Goal: Transaction & Acquisition: Purchase product/service

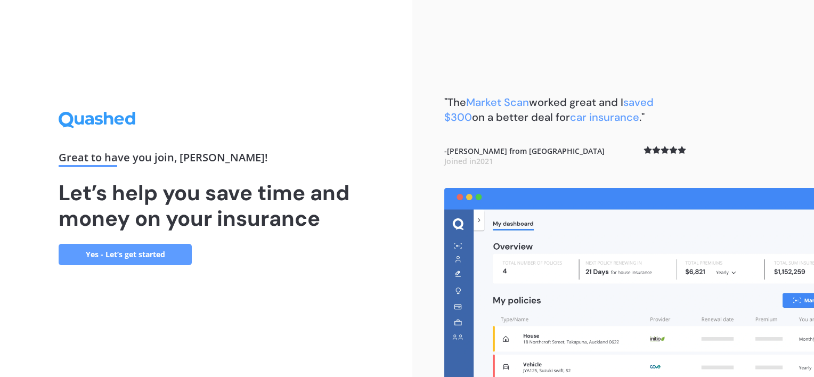
click at [153, 255] on link "Yes - Let’s get started" at bounding box center [125, 254] width 133 height 21
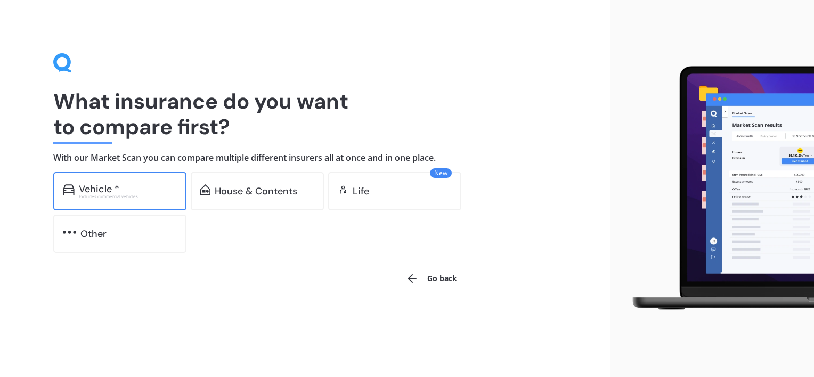
click at [101, 173] on div "Vehicle * Excludes commercial vehicles" at bounding box center [119, 191] width 133 height 38
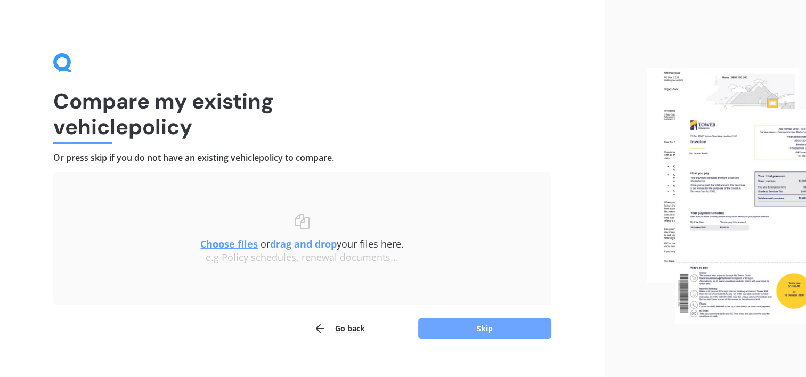
click at [436, 332] on button "Skip" at bounding box center [484, 328] width 133 height 20
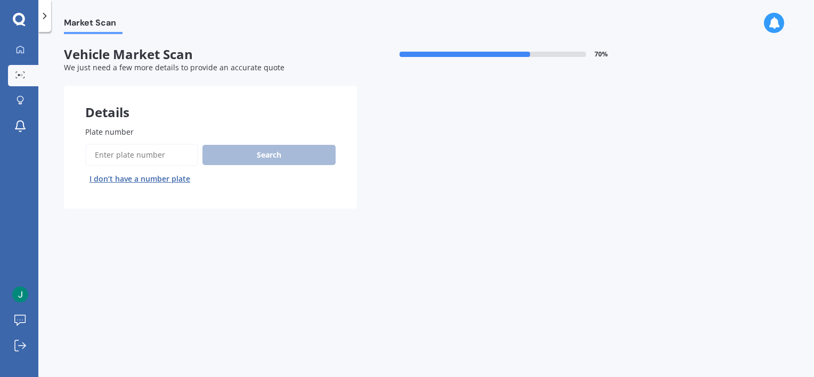
click at [135, 153] on input "Plate number" at bounding box center [141, 155] width 113 height 22
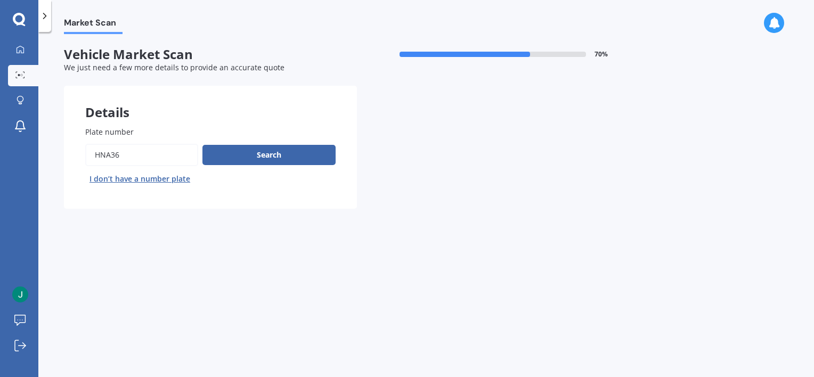
type input "hna36"
click at [0, 0] on button "Next" at bounding box center [0, 0] width 0 height 0
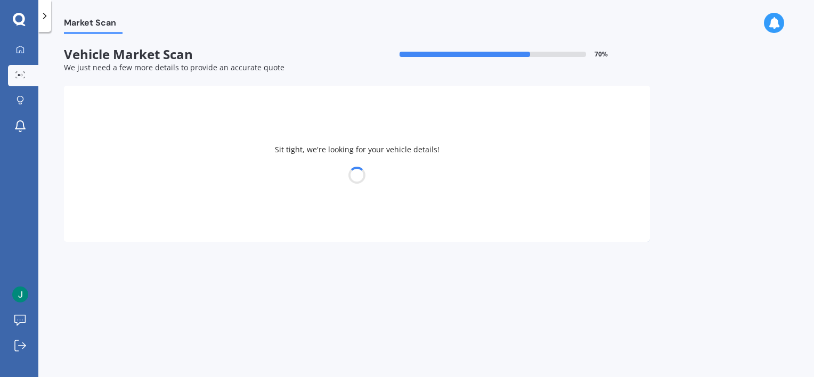
select select "TOYOTA"
select select "OPA"
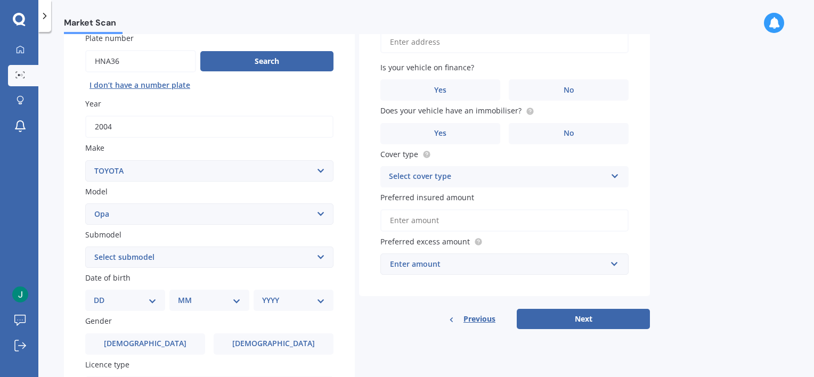
scroll to position [151, 0]
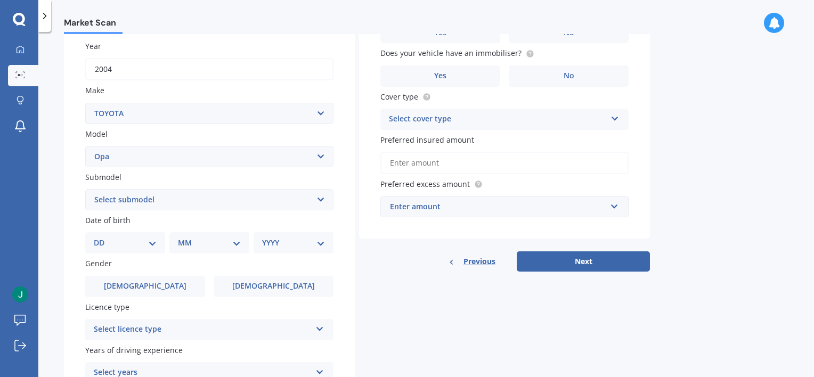
click at [103, 198] on select "Select submodel (All)" at bounding box center [209, 199] width 248 height 21
click at [82, 198] on div "Plate number Search I don’t have a number plate Year [DATE] Make Select make AC…" at bounding box center [209, 201] width 291 height 495
click at [102, 247] on select "DD 01 02 03 04 05 06 07 08 09 10 11 12 13 14 15 16 17 18 19 20 21 22 23 24 25 2…" at bounding box center [125, 243] width 63 height 12
select select "01"
click at [102, 237] on select "DD 01 02 03 04 05 06 07 08 09 10 11 12 13 14 15 16 17 18 19 20 21 22 23 24 25 2…" at bounding box center [125, 243] width 63 height 12
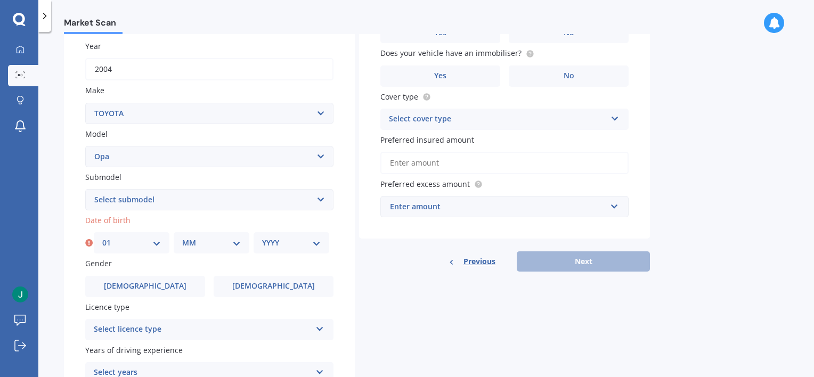
click at [185, 244] on select "MM 01 02 03 04 05 06 07 08 09 10 11 12" at bounding box center [211, 243] width 59 height 12
select select "02"
click at [182, 237] on select "MM 01 02 03 04 05 06 07 08 09 10 11 12" at bounding box center [211, 243] width 59 height 12
click at [266, 240] on select "YYYY 2025 2024 2023 2022 2021 2020 2019 2018 2017 2016 2015 2014 2013 2012 2011…" at bounding box center [291, 243] width 59 height 12
click at [262, 237] on select "YYYY 2025 2024 2023 2022 2021 2020 2019 2018 2017 2016 2015 2014 2013 2012 2011…" at bounding box center [291, 243] width 59 height 12
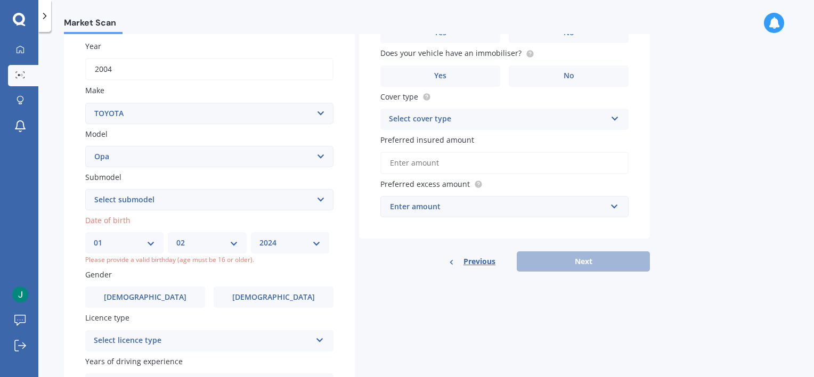
click at [264, 234] on div "YYYY 2025 2024 2023 2022 2021 2020 2019 2018 2017 2016 2015 2014 2013 2012 2011…" at bounding box center [290, 242] width 78 height 21
click at [268, 245] on select "YYYY 2025 2024 2023 2022 2021 2020 2019 2018 2017 2016 2015 2014 2013 2012 2011…" at bounding box center [289, 243] width 61 height 12
select select "2004"
click at [262, 237] on select "YYYY 2025 2024 2023 2022 2021 2020 2019 2018 2017 2016 2015 2014 2013 2012 2011…" at bounding box center [289, 243] width 61 height 12
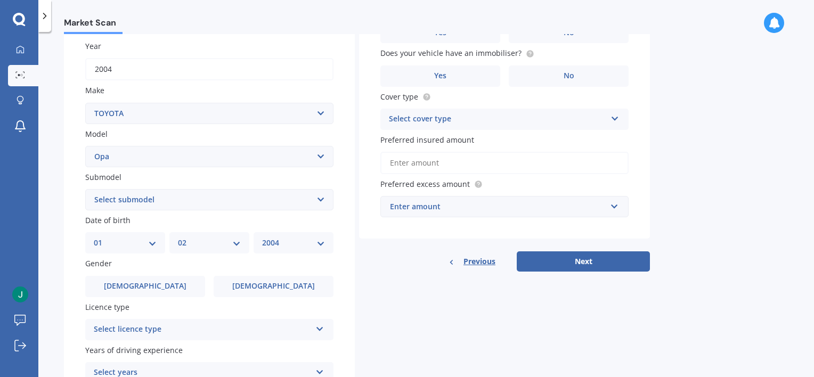
scroll to position [247, 0]
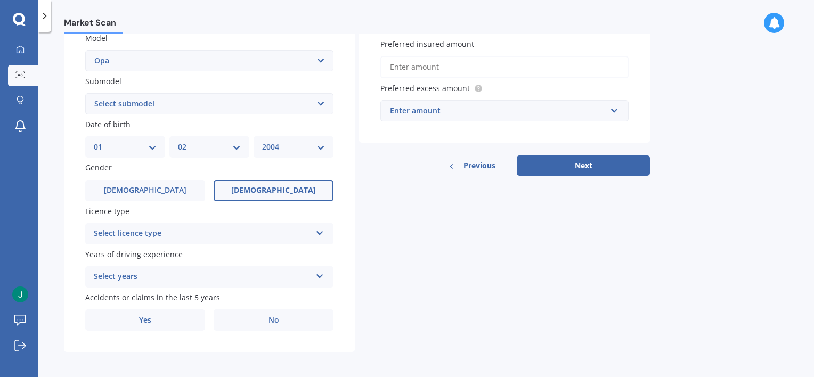
click at [244, 186] on label "[DEMOGRAPHIC_DATA]" at bounding box center [274, 190] width 120 height 21
click at [0, 0] on input "[DEMOGRAPHIC_DATA]" at bounding box center [0, 0] width 0 height 0
click at [126, 239] on div "Select licence type" at bounding box center [202, 233] width 217 height 13
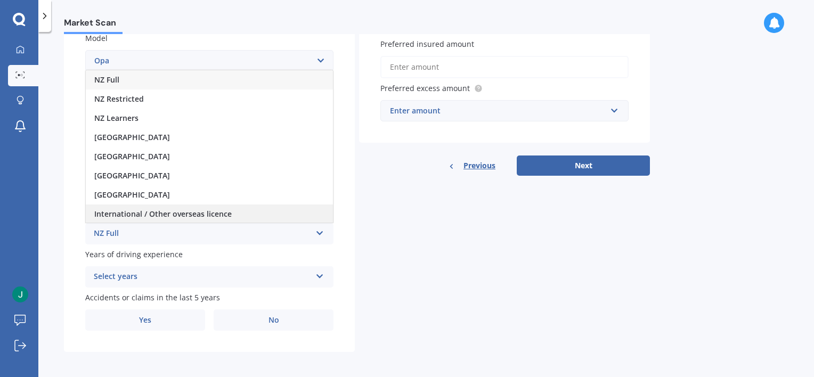
click at [114, 209] on span "International / Other overseas licence" at bounding box center [162, 214] width 137 height 10
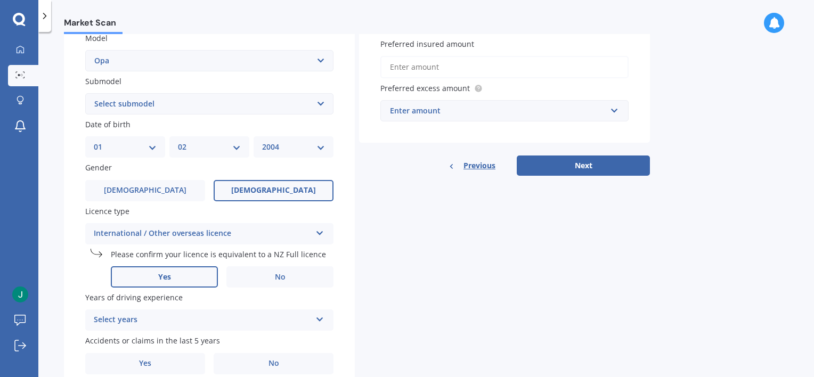
click at [168, 275] on span "Yes" at bounding box center [164, 277] width 13 height 9
click at [0, 0] on input "Yes" at bounding box center [0, 0] width 0 height 0
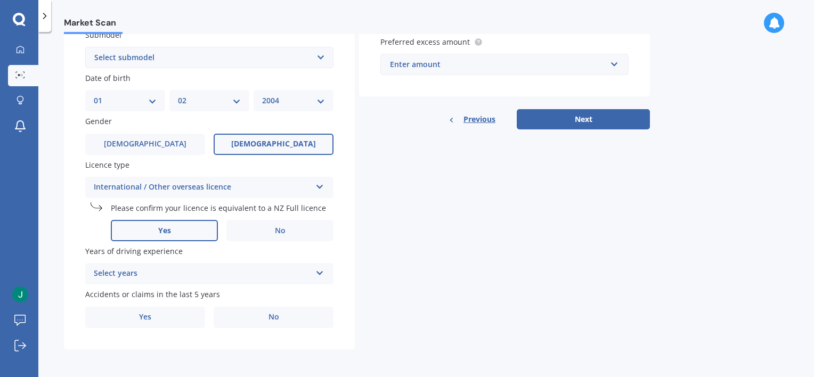
click at [162, 268] on div "Select years" at bounding box center [202, 273] width 217 height 13
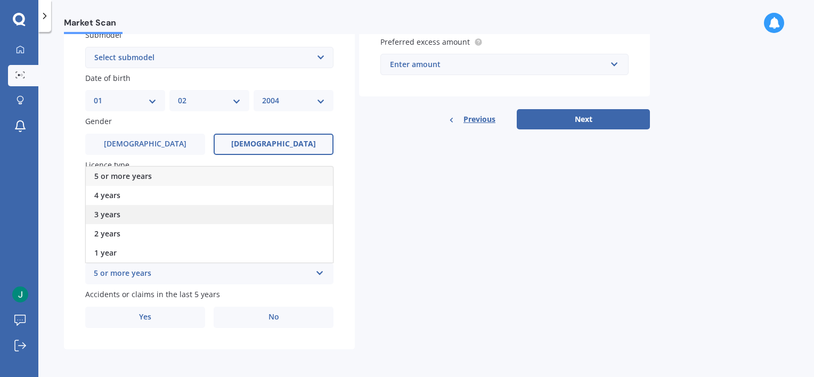
click at [113, 219] on div "3 years" at bounding box center [209, 214] width 247 height 19
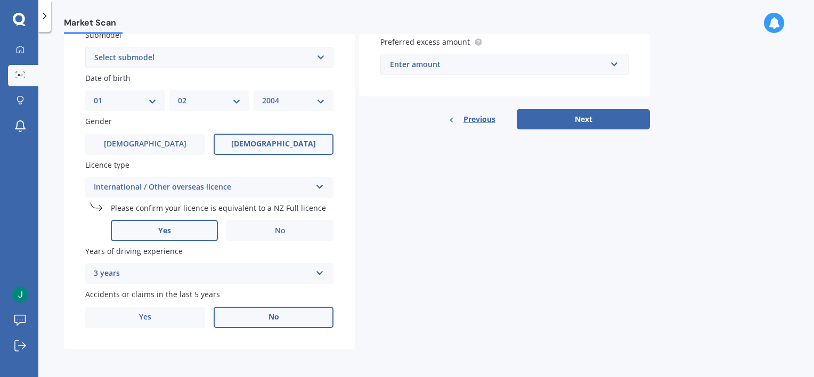
click at [286, 317] on label "No" at bounding box center [274, 317] width 120 height 21
click at [0, 0] on input "No" at bounding box center [0, 0] width 0 height 0
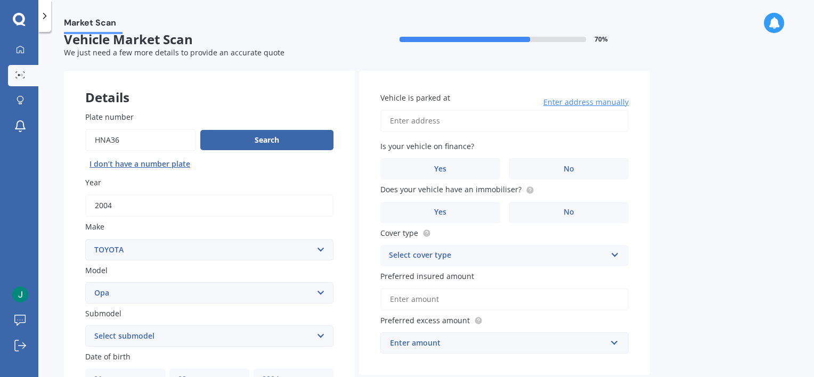
scroll to position [14, 0]
click at [409, 124] on input "Vehicle is parked at" at bounding box center [504, 121] width 248 height 22
type input "[STREET_ADDRESS]"
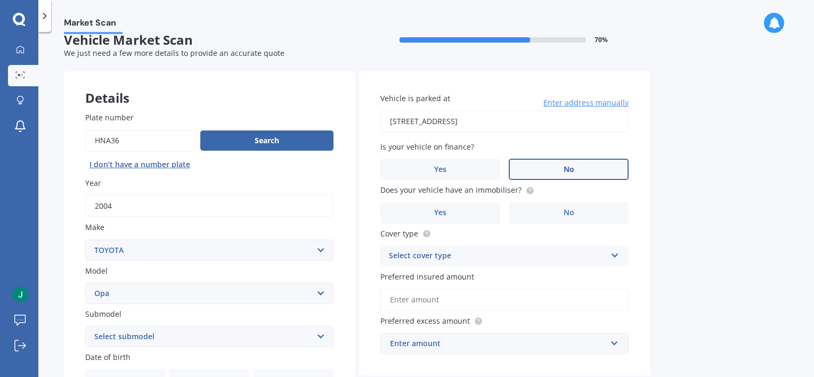
click at [538, 171] on label "No" at bounding box center [569, 169] width 120 height 21
click at [0, 0] on input "No" at bounding box center [0, 0] width 0 height 0
click at [459, 213] on label "Yes" at bounding box center [440, 212] width 120 height 21
click at [0, 0] on input "Yes" at bounding box center [0, 0] width 0 height 0
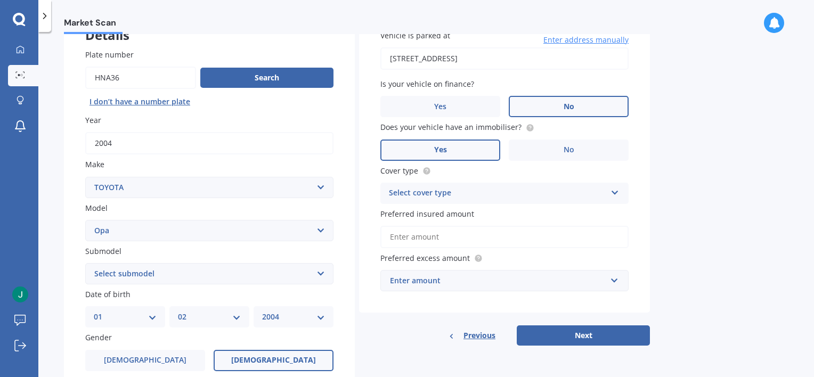
click at [427, 185] on div "Select cover type Comprehensive Third Party, Fire & Theft Third Party" at bounding box center [504, 193] width 248 height 21
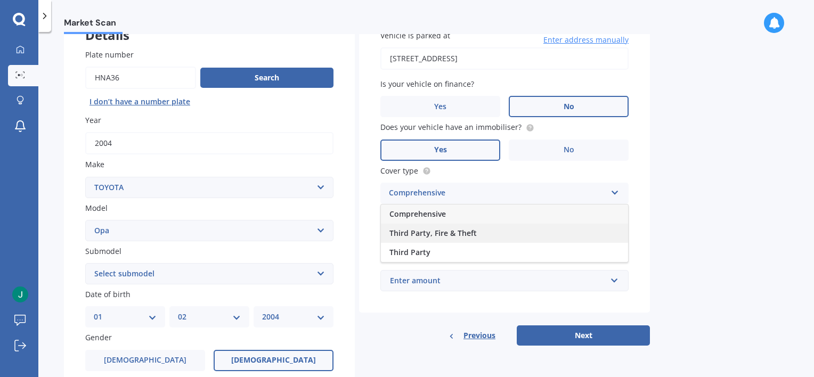
click at [407, 236] on span "Third Party, Fire & Theft" at bounding box center [432, 233] width 87 height 10
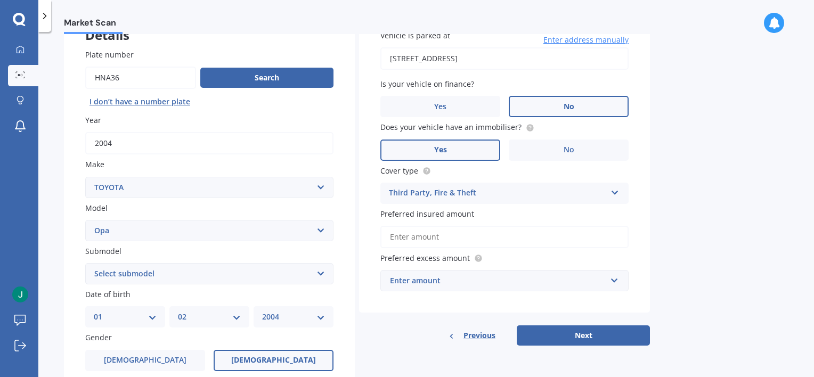
scroll to position [102, 0]
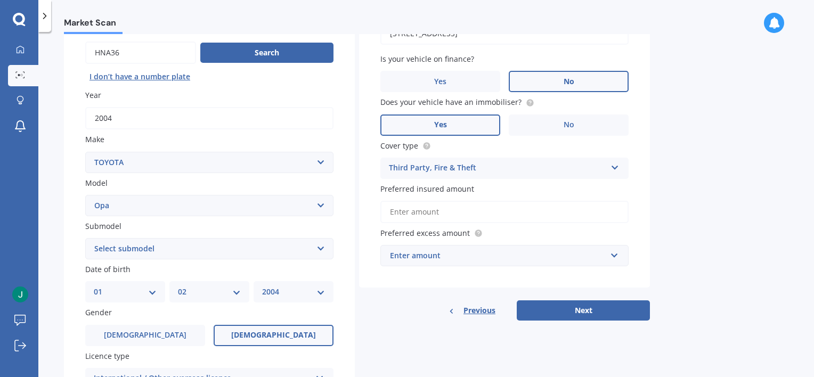
click at [409, 216] on input "Preferred insured amount" at bounding box center [504, 212] width 248 height 22
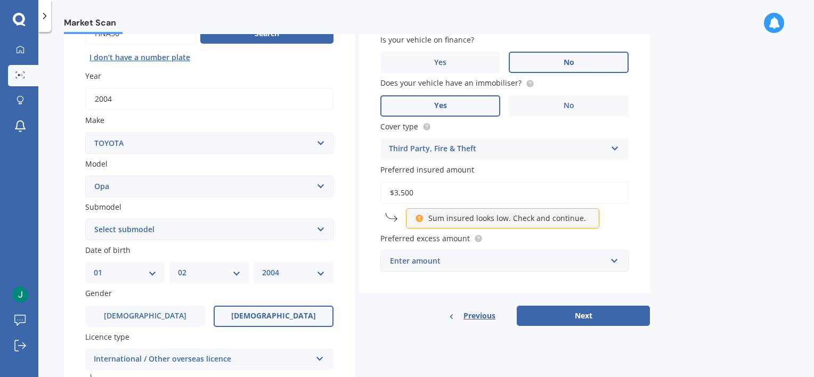
scroll to position [293, 0]
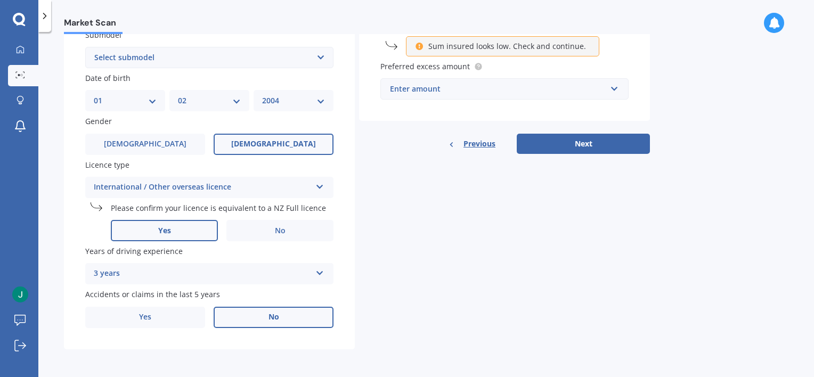
click at [496, 76] on div "Preferred excess amount Enter amount $100 $400 $500 $750 $1 000 $1 500 $2 000" at bounding box center [504, 80] width 248 height 39
click at [473, 85] on div "Enter amount" at bounding box center [498, 89] width 216 height 12
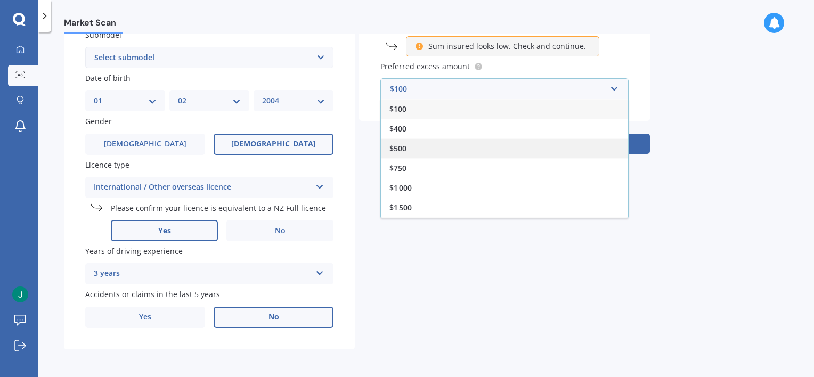
click at [415, 141] on div "$500" at bounding box center [504, 148] width 247 height 20
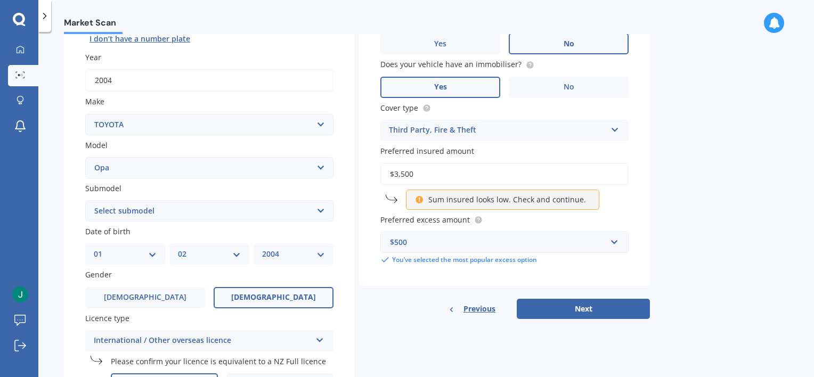
scroll to position [141, 0]
click at [528, 158] on div "Preferred insured amount $3,500 Sum insured looks low. Check and continue." at bounding box center [504, 177] width 248 height 64
click at [424, 241] on div "$500" at bounding box center [498, 242] width 216 height 12
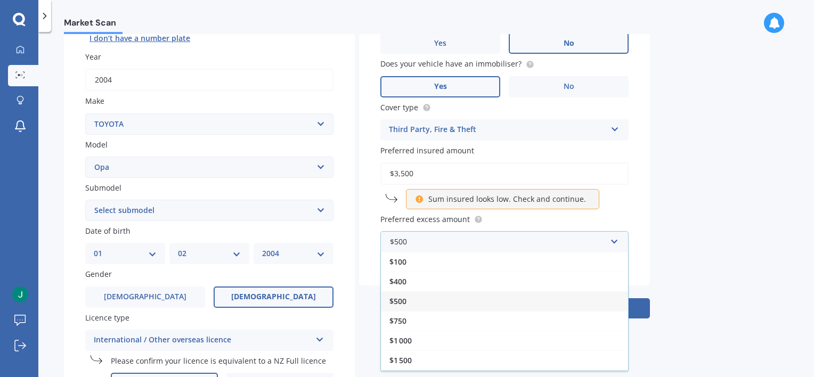
click at [398, 300] on span "$500" at bounding box center [397, 301] width 17 height 10
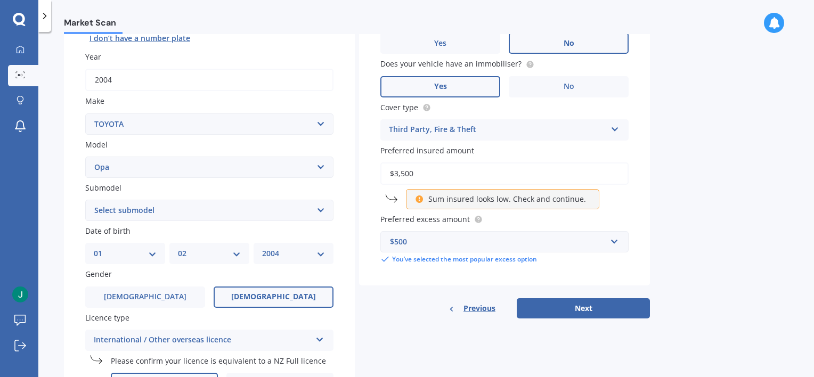
click at [417, 170] on input "$3,500" at bounding box center [504, 173] width 248 height 22
drag, startPoint x: 417, startPoint y: 170, endPoint x: 257, endPoint y: 198, distance: 162.6
click at [257, 198] on div "Details Plate number Search I don’t have a number plate Year [DATE] Make Select…" at bounding box center [357, 223] width 586 height 557
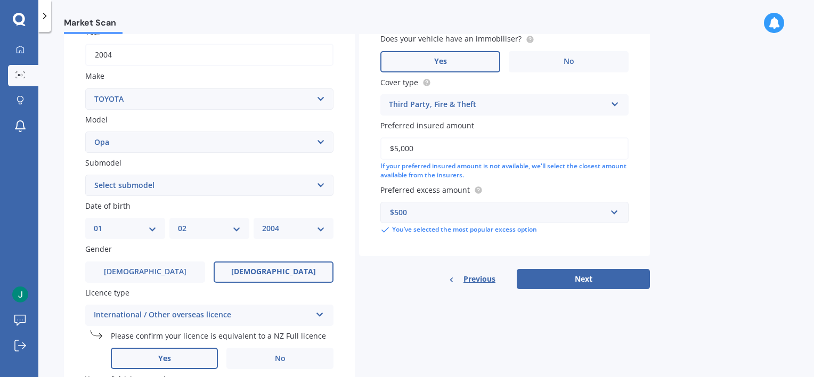
scroll to position [166, 0]
type input "$5,000"
click at [542, 278] on button "Next" at bounding box center [582, 278] width 133 height 20
click at [156, 186] on select "Select submodel (All)" at bounding box center [209, 184] width 248 height 21
select select "(ALL)"
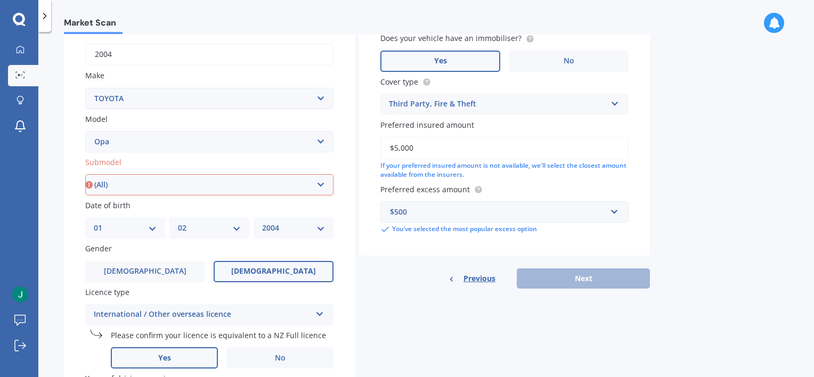
click at [85, 174] on select "Select submodel (All)" at bounding box center [209, 184] width 248 height 21
click at [556, 283] on button "Next" at bounding box center [582, 278] width 133 height 20
select select "01"
select select "02"
select select "2004"
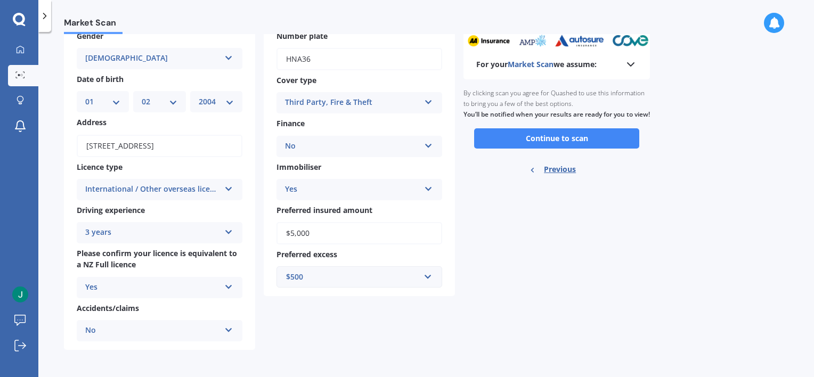
scroll to position [64, 0]
click at [545, 148] on button "Continue to scan" at bounding box center [556, 138] width 165 height 20
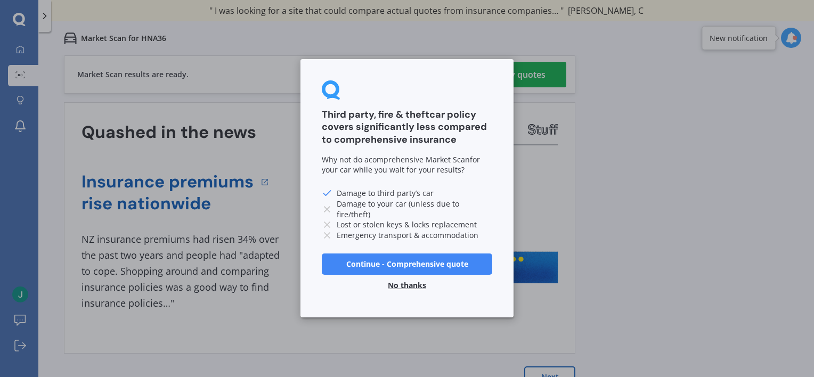
click at [407, 289] on button "No thanks" at bounding box center [406, 285] width 51 height 21
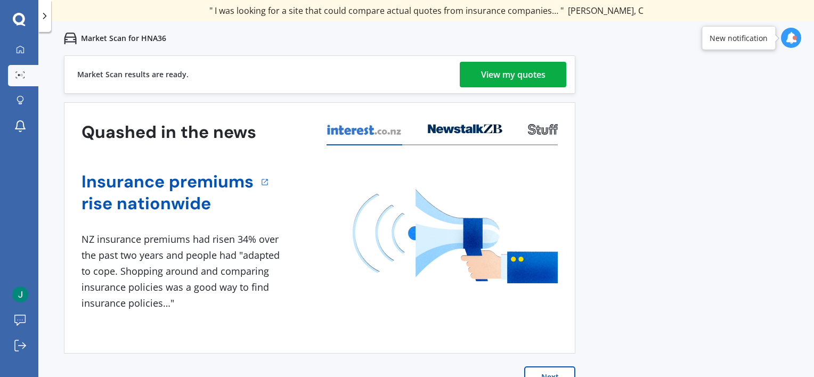
click at [481, 70] on div "View my quotes" at bounding box center [513, 75] width 64 height 26
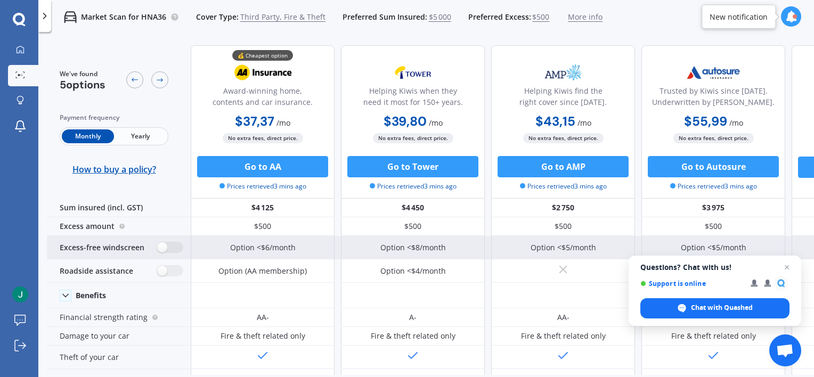
scroll to position [1, 0]
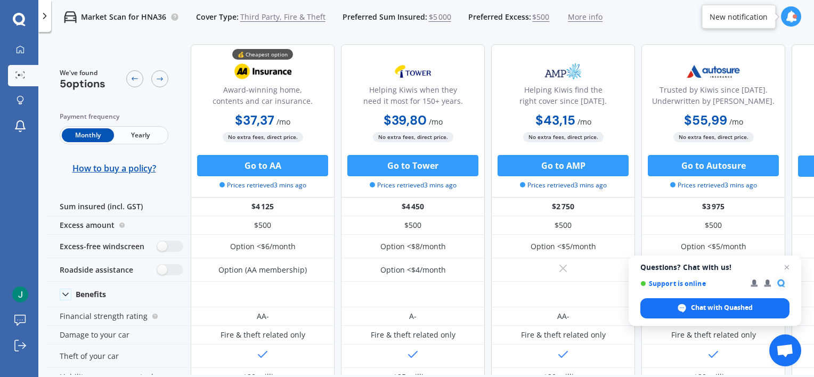
click at [263, 13] on span "Third Party, Fire & Theft" at bounding box center [282, 17] width 85 height 11
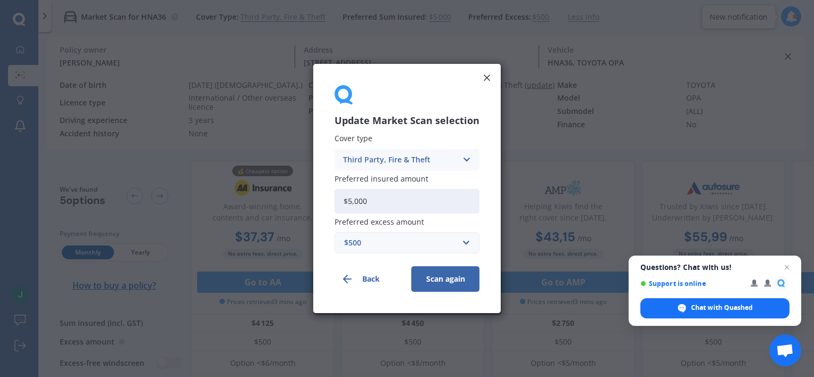
click at [356, 158] on div "Third Party, Fire & Theft" at bounding box center [400, 160] width 114 height 12
click at [367, 222] on span "Third Party" at bounding box center [363, 218] width 41 height 7
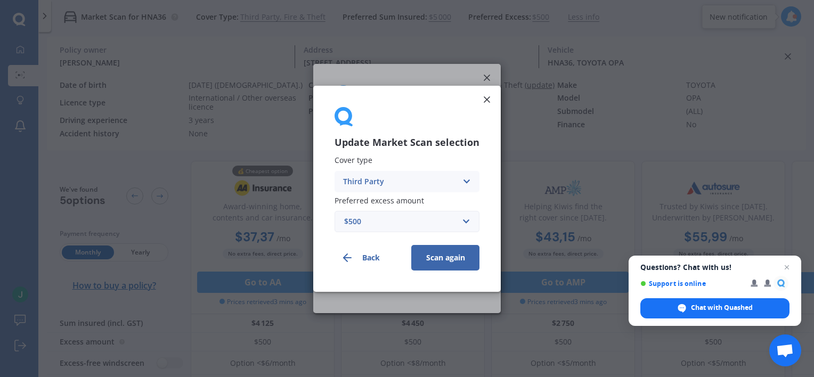
click at [433, 260] on button "Scan again" at bounding box center [445, 257] width 68 height 26
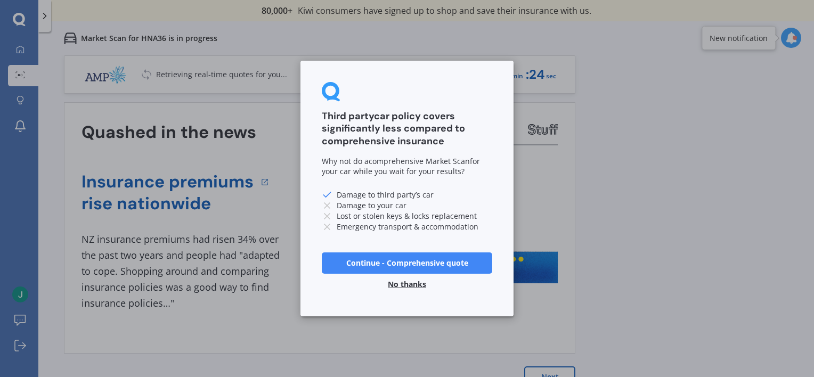
click at [414, 291] on button "No thanks" at bounding box center [406, 284] width 51 height 21
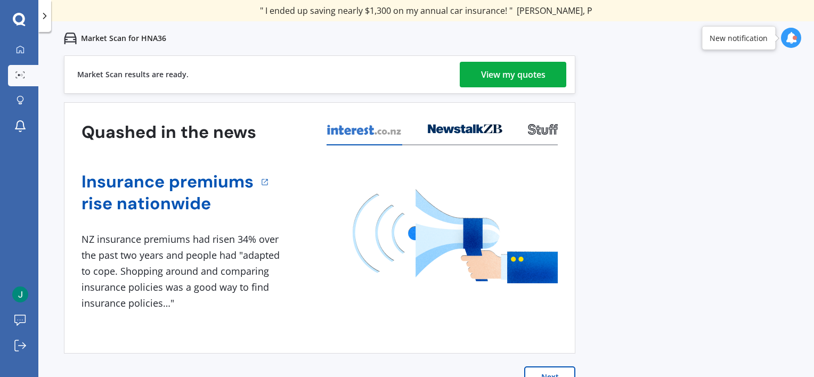
click at [516, 64] on div "View my quotes" at bounding box center [513, 75] width 64 height 26
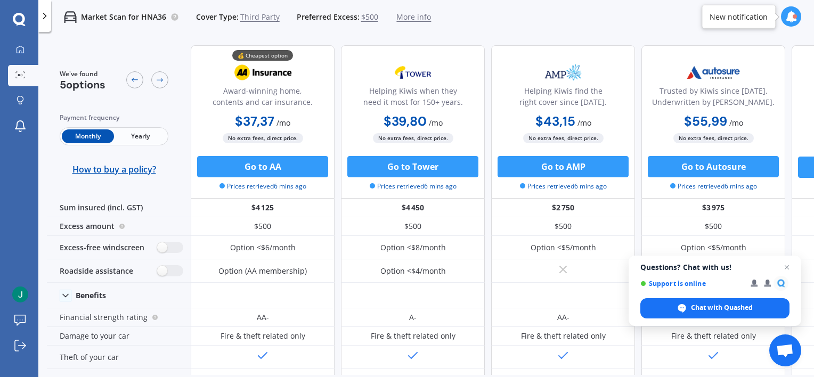
click at [516, 64] on div "Helping Kiwis find the right cover since [DATE]." at bounding box center [563, 85] width 126 height 53
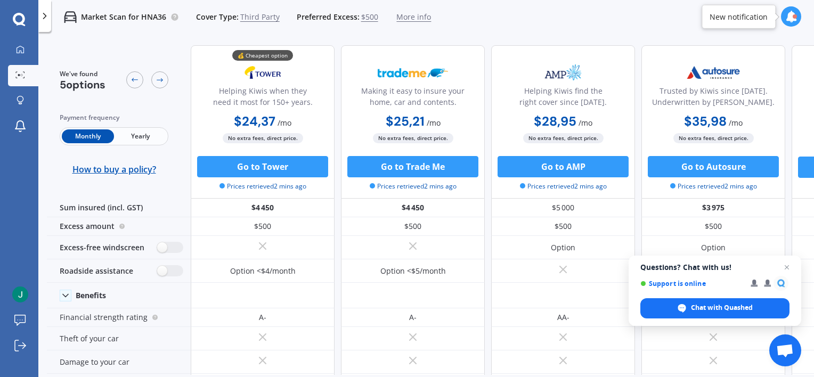
click at [268, 19] on span "Third Party" at bounding box center [259, 17] width 39 height 11
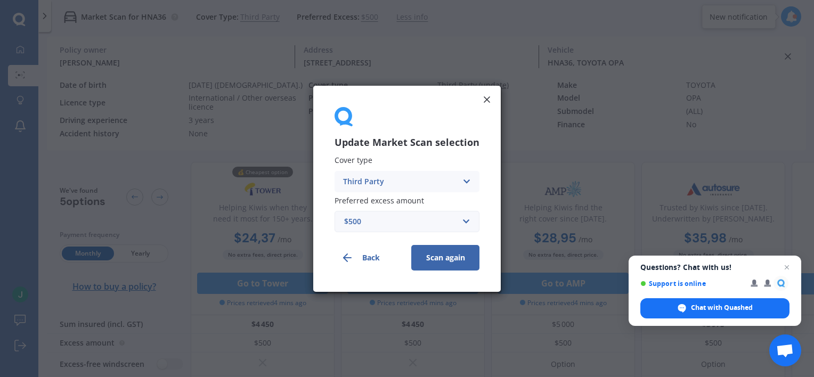
click at [385, 184] on div "Third Party" at bounding box center [400, 181] width 114 height 12
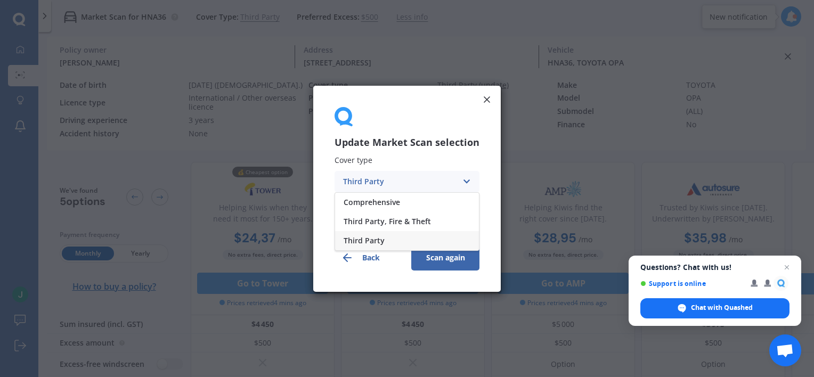
click at [485, 97] on icon at bounding box center [486, 99] width 11 height 11
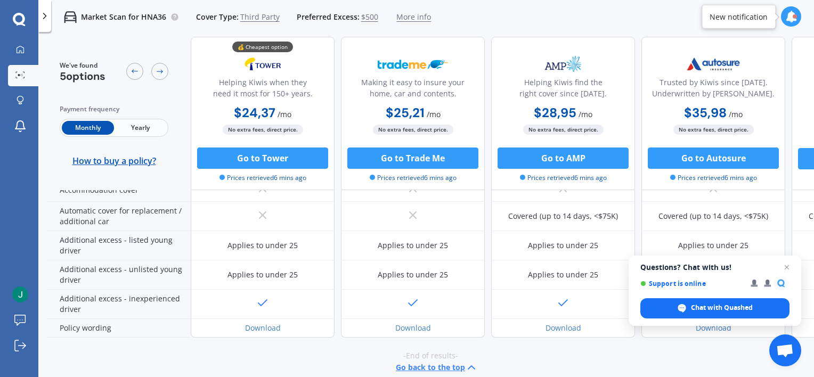
scroll to position [333, 0]
click at [145, 132] on span "Yearly" at bounding box center [140, 128] width 52 height 14
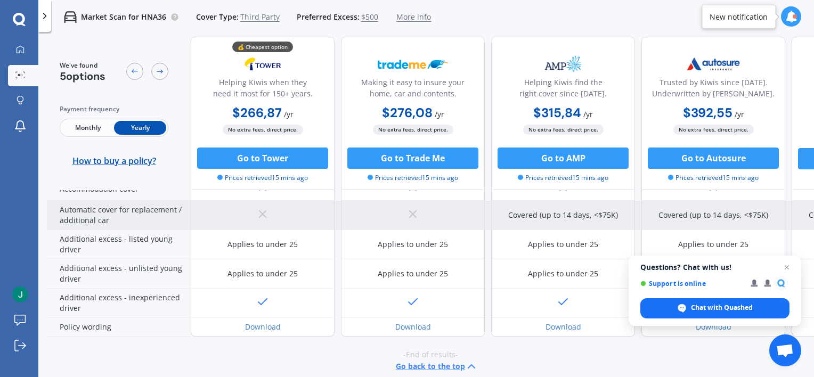
scroll to position [348, 0]
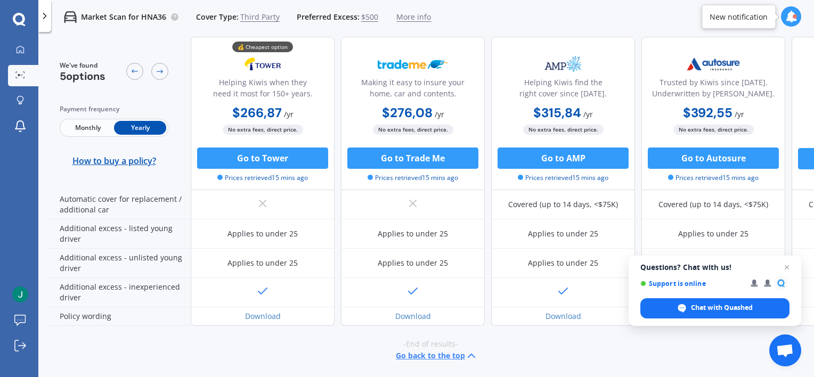
click at [71, 126] on span "Monthly" at bounding box center [88, 128] width 52 height 14
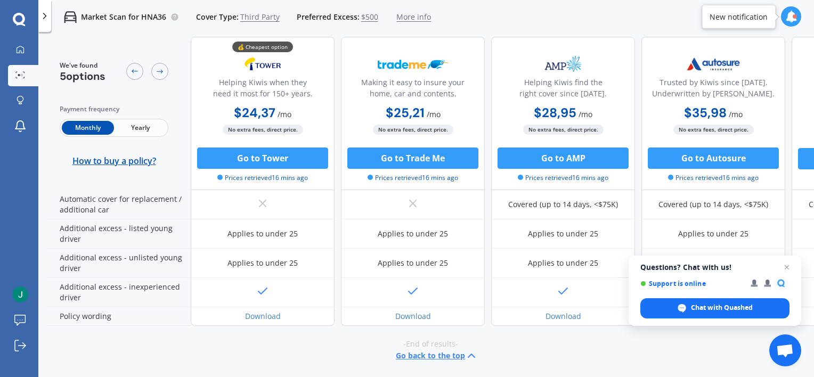
click at [240, 17] on span "Third Party" at bounding box center [259, 17] width 39 height 11
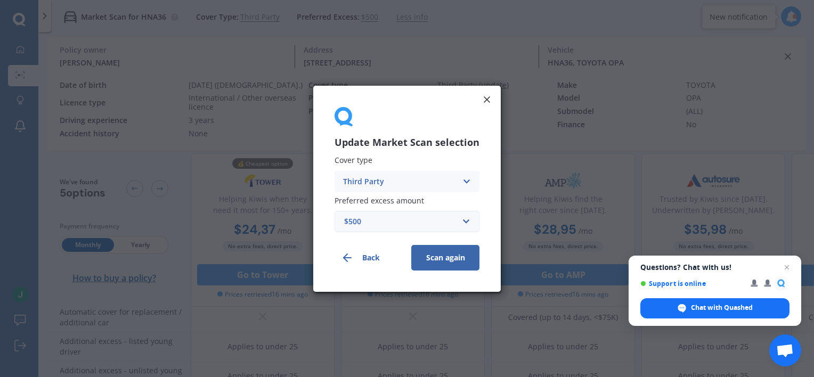
click at [350, 184] on div "Third Party" at bounding box center [400, 181] width 114 height 12
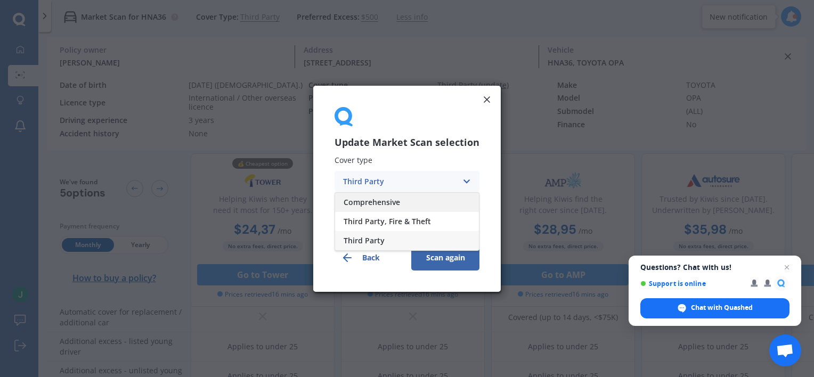
click at [360, 195] on div "Comprehensive" at bounding box center [407, 201] width 144 height 19
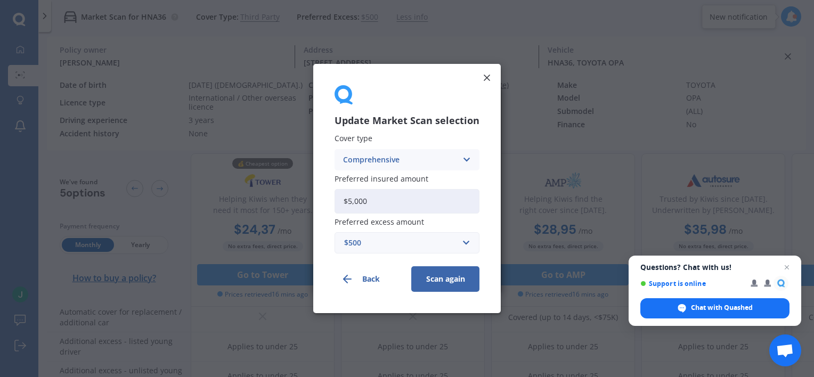
click at [430, 277] on button "Scan again" at bounding box center [445, 279] width 68 height 26
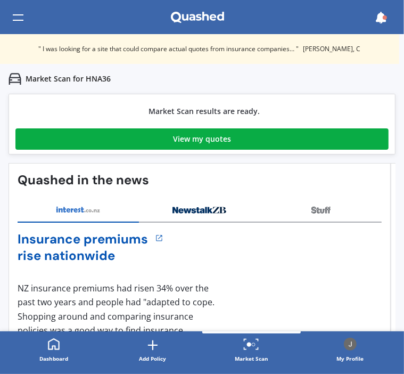
click at [80, 135] on link "View my quotes" at bounding box center [201, 138] width 373 height 21
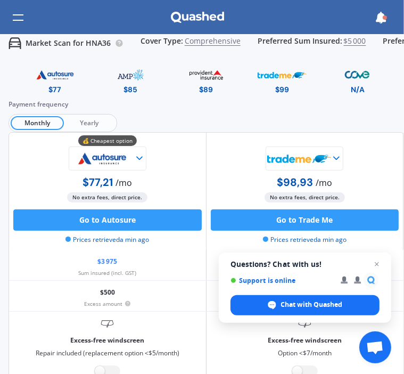
click at [83, 130] on div "Monthly Yearly" at bounding box center [63, 123] width 109 height 18
click at [83, 128] on span "Yearly" at bounding box center [89, 123] width 51 height 14
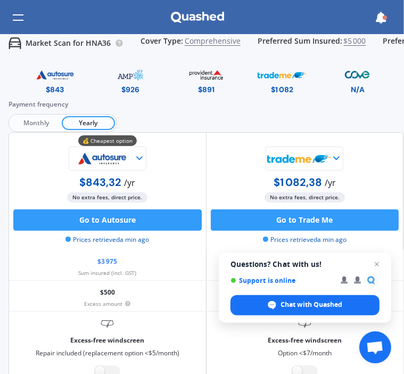
click at [209, 42] on span "Comprehensive" at bounding box center [213, 43] width 56 height 13
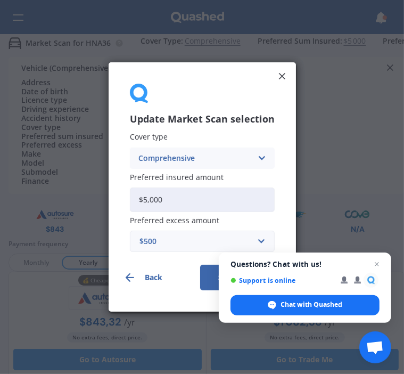
click at [155, 149] on div "Comprehensive Comprehensive Third Party, Fire & Theft Third Party" at bounding box center [202, 157] width 145 height 21
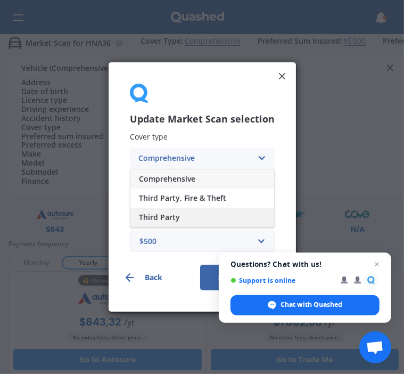
click at [165, 210] on div "Third Party" at bounding box center [202, 217] width 144 height 19
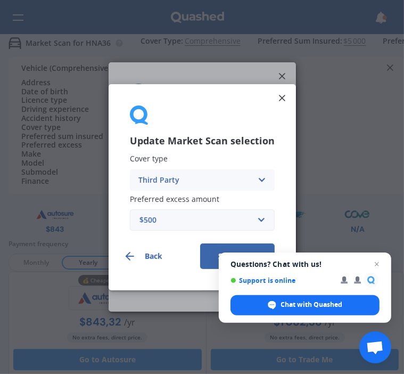
click at [206, 251] on button "Scan again" at bounding box center [237, 256] width 75 height 26
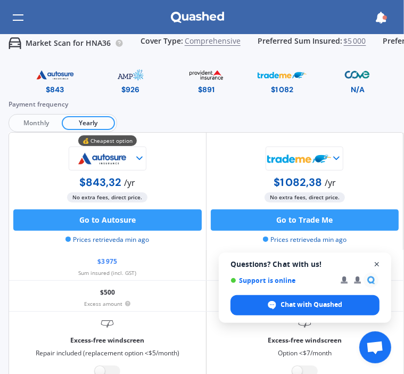
click at [375, 263] on span "Close chat" at bounding box center [377, 264] width 13 height 13
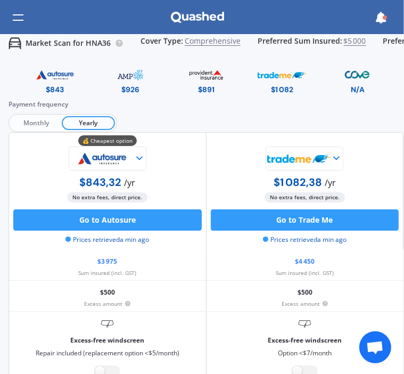
click at [210, 40] on span "Comprehensive" at bounding box center [213, 43] width 56 height 13
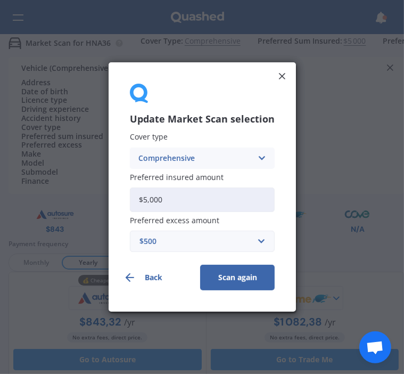
click at [158, 156] on div "Comprehensive" at bounding box center [195, 158] width 114 height 12
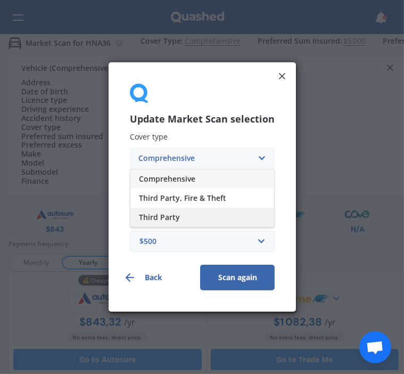
click at [153, 214] on span "Third Party" at bounding box center [159, 217] width 41 height 7
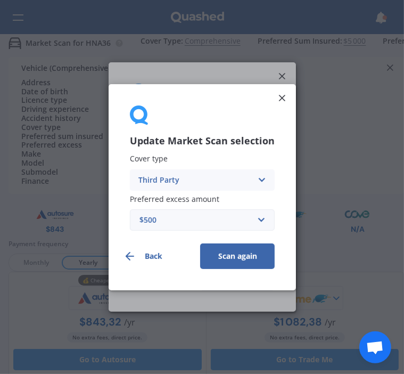
click at [241, 258] on button "Scan again" at bounding box center [237, 256] width 75 height 26
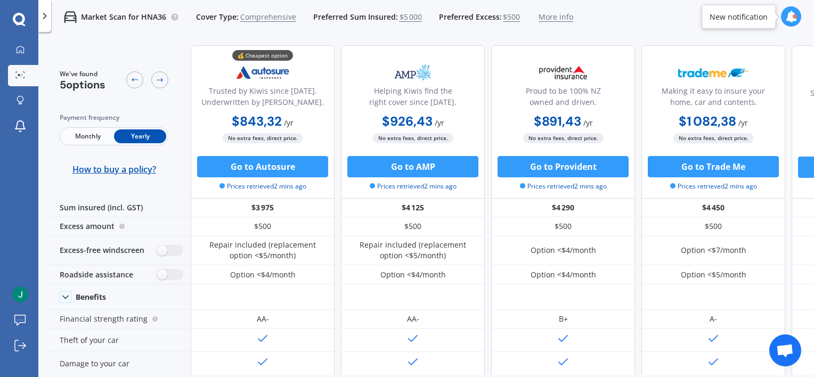
click at [275, 11] on div "Market Scan for HNA36 Cover Type: Comprehensive Preferred Sum Insured: $5 000 P…" at bounding box center [312, 17] width 522 height 34
click at [270, 14] on span "Comprehensive" at bounding box center [268, 17] width 56 height 11
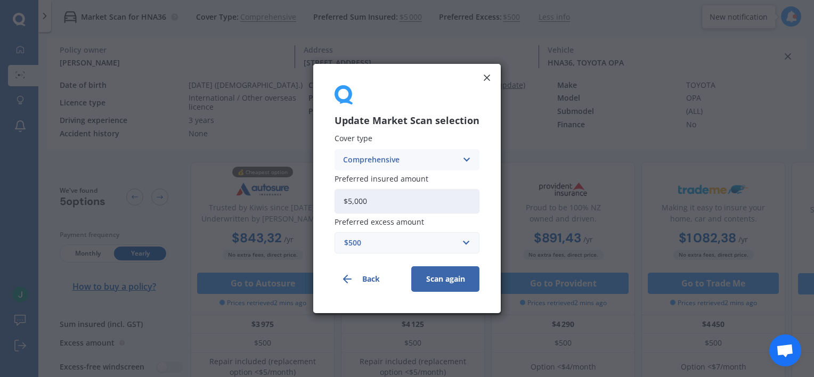
click at [366, 160] on div "Comprehensive" at bounding box center [400, 160] width 114 height 12
click at [362, 196] on span "Third Party, Fire & Theft" at bounding box center [386, 199] width 87 height 7
click at [428, 275] on button "Scan again" at bounding box center [445, 279] width 68 height 26
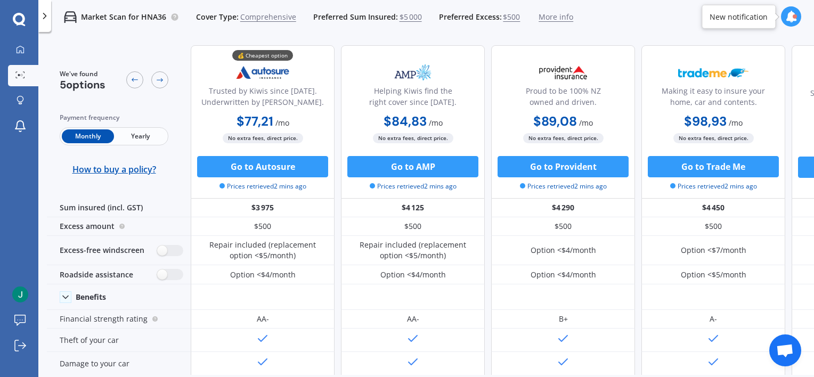
click at [257, 13] on span "Comprehensive" at bounding box center [268, 17] width 56 height 11
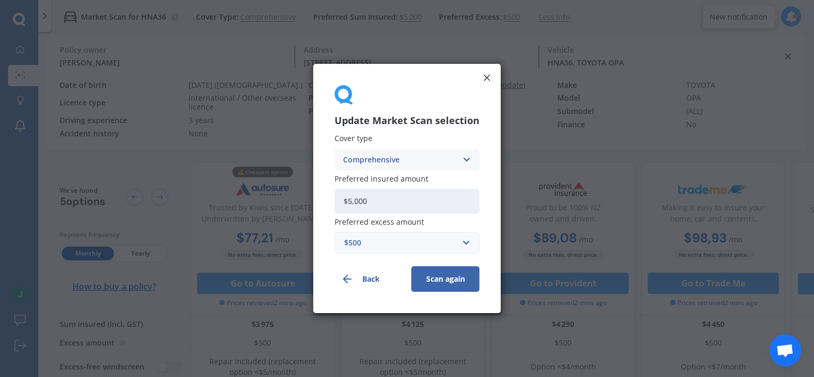
click at [351, 159] on div "Comprehensive" at bounding box center [400, 160] width 114 height 12
click at [355, 190] on div "Third Party, Fire & Theft" at bounding box center [407, 199] width 144 height 19
click at [427, 284] on button "Scan again" at bounding box center [445, 279] width 68 height 26
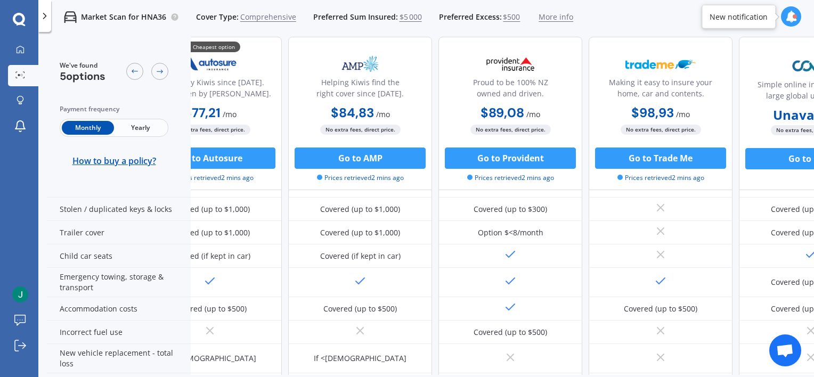
scroll to position [239, 53]
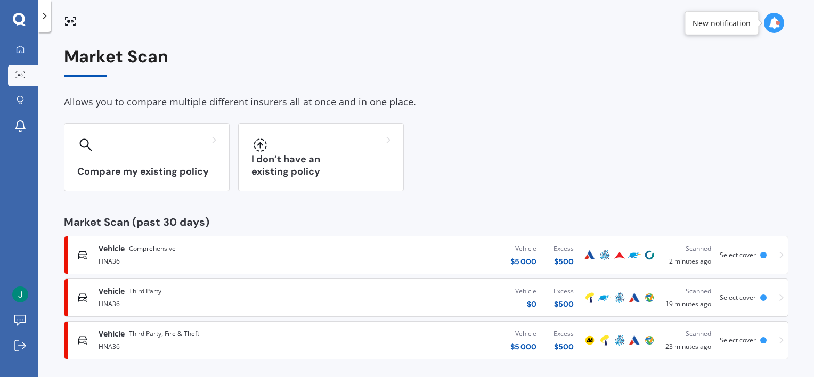
scroll to position [6, 0]
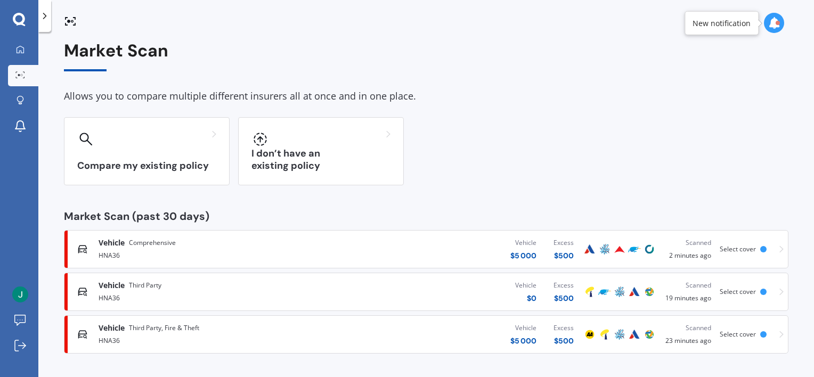
click at [159, 331] on span "Third Party, Fire & Theft" at bounding box center [164, 328] width 70 height 11
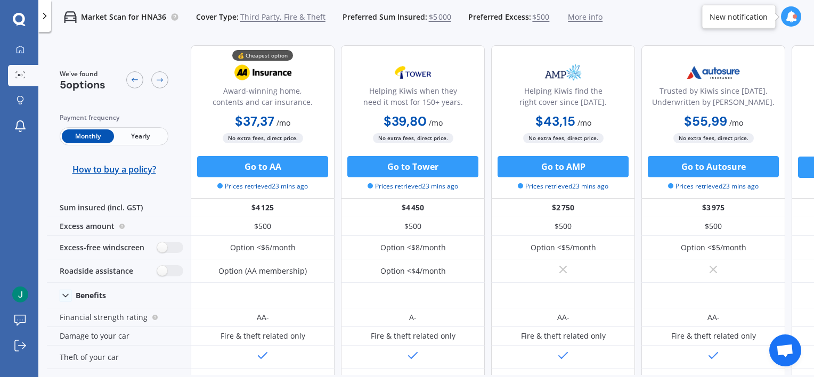
click at [138, 138] on span "Yearly" at bounding box center [140, 136] width 52 height 14
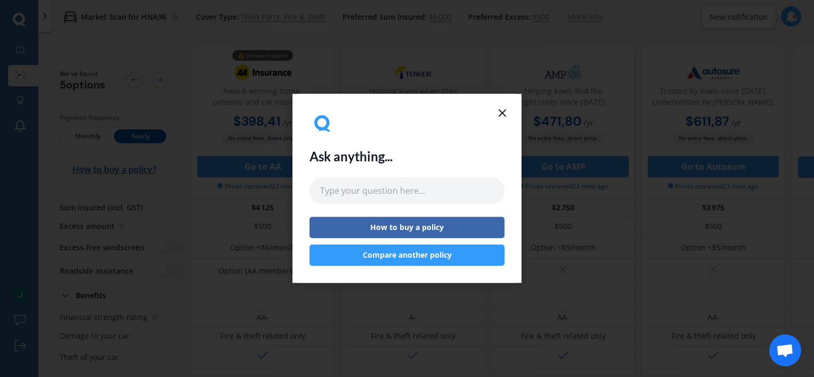
click at [507, 104] on div "Ask anything... How to buy a policy Compare another policy" at bounding box center [406, 188] width 229 height 189
click at [504, 111] on line at bounding box center [502, 113] width 6 height 6
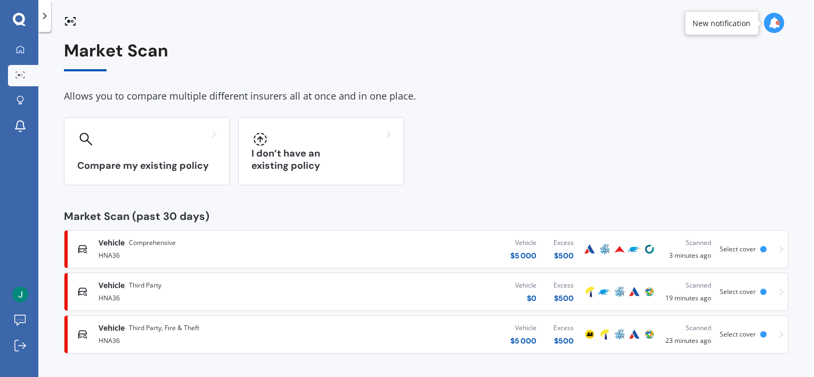
scroll to position [6, 0]
click at [258, 290] on div "Vehicle Third Party" at bounding box center [214, 285] width 231 height 11
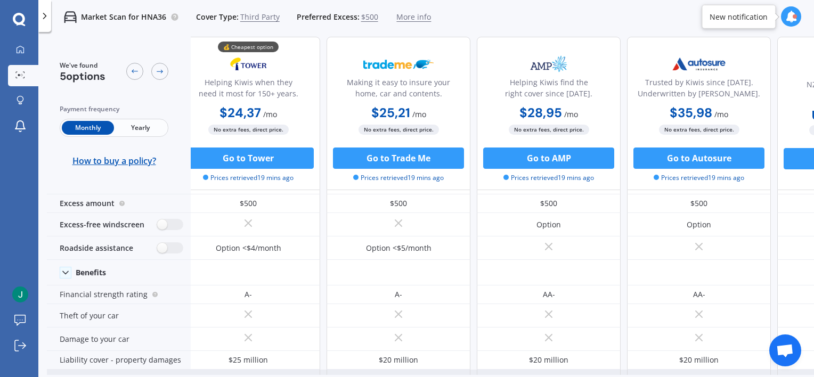
scroll to position [23, 14]
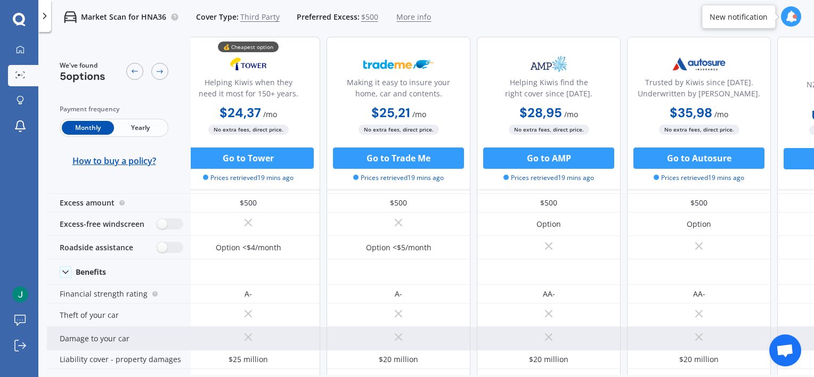
click at [462, 347] on div at bounding box center [398, 338] width 144 height 23
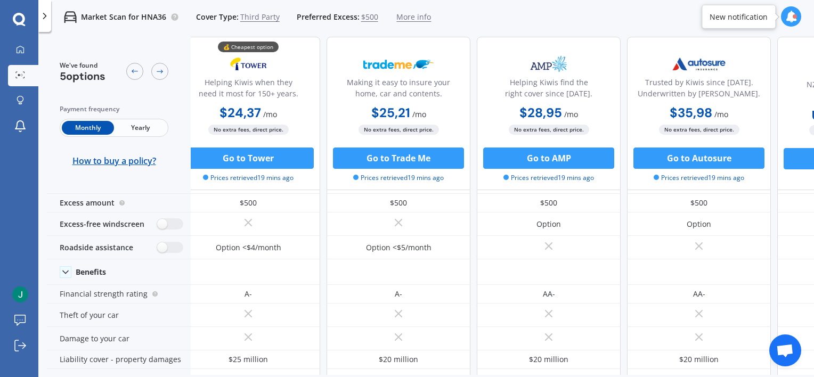
click at [144, 132] on span "Yearly" at bounding box center [140, 128] width 52 height 14
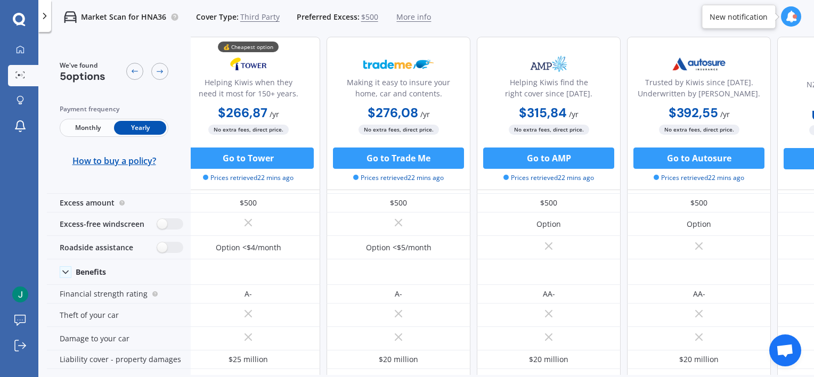
click at [144, 132] on span "Yearly" at bounding box center [140, 128] width 52 height 14
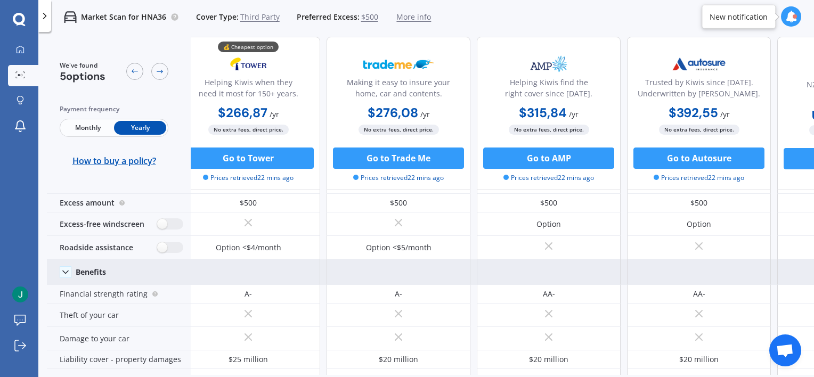
click at [475, 265] on div at bounding box center [548, 272] width 744 height 26
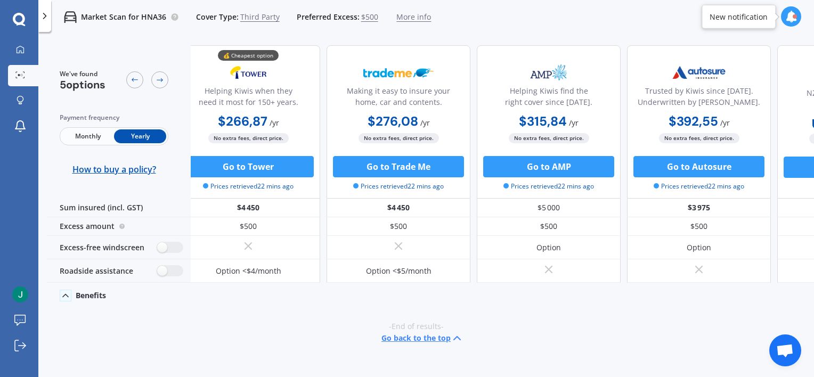
click at [475, 265] on div "Option <$4/month Option <$5/month" at bounding box center [548, 270] width 744 height 23
click at [66, 296] on icon at bounding box center [65, 295] width 11 height 11
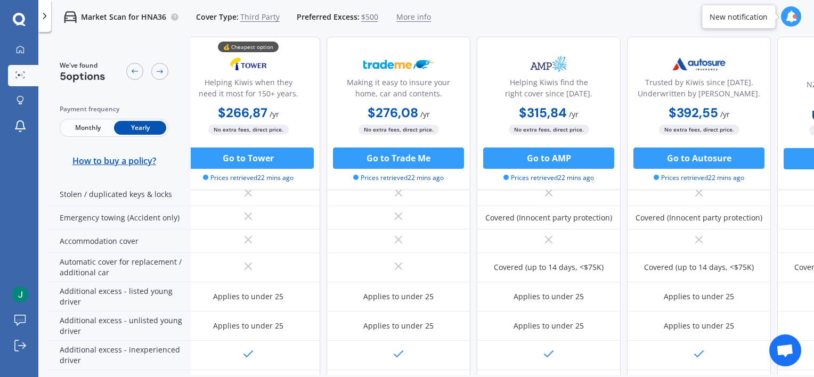
scroll to position [297, 14]
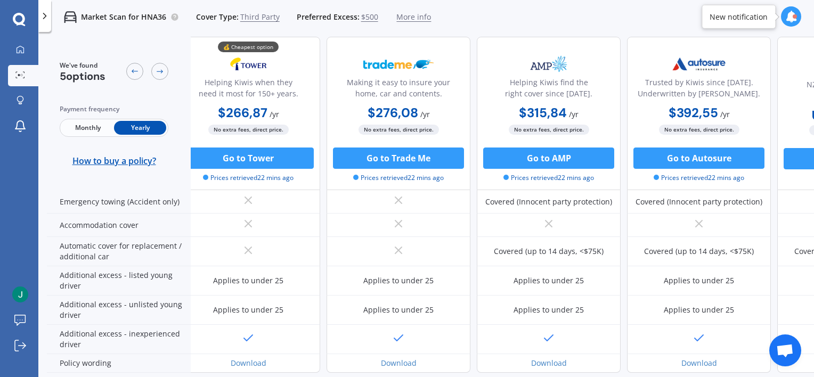
click at [75, 127] on span "Monthly" at bounding box center [88, 128] width 52 height 14
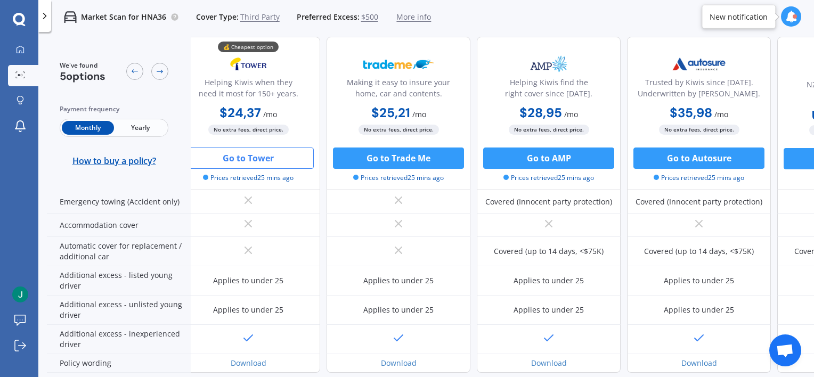
click at [256, 162] on button "Go to Tower" at bounding box center [248, 157] width 131 height 21
